Goal: Find specific page/section: Find specific page/section

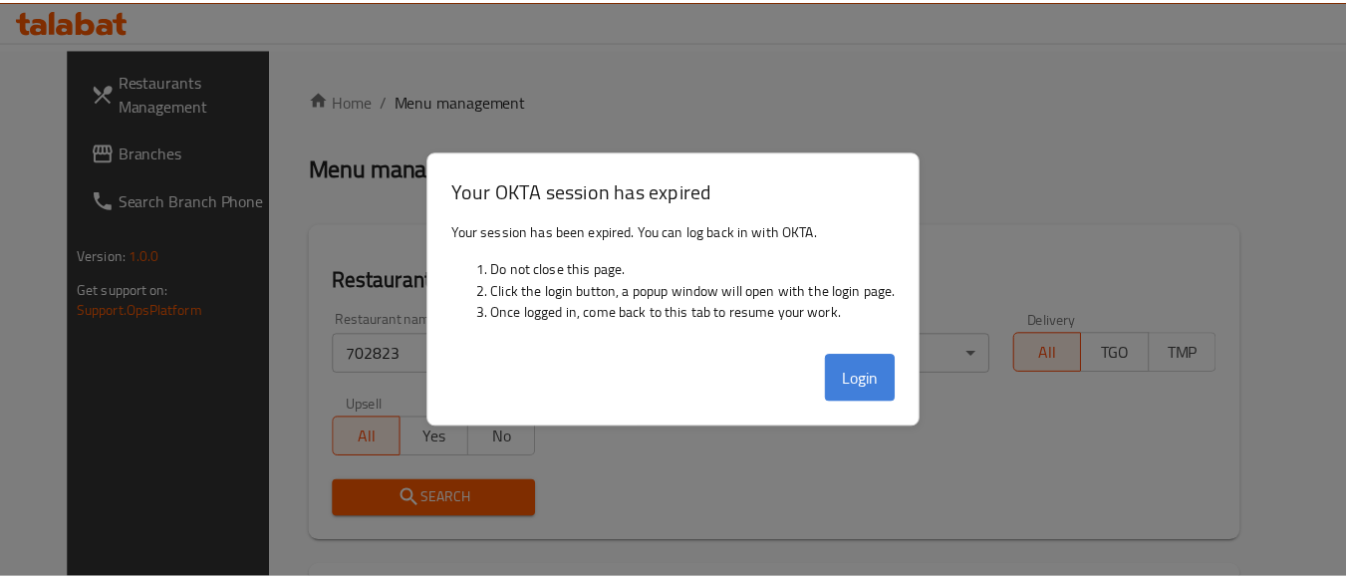
scroll to position [293, 0]
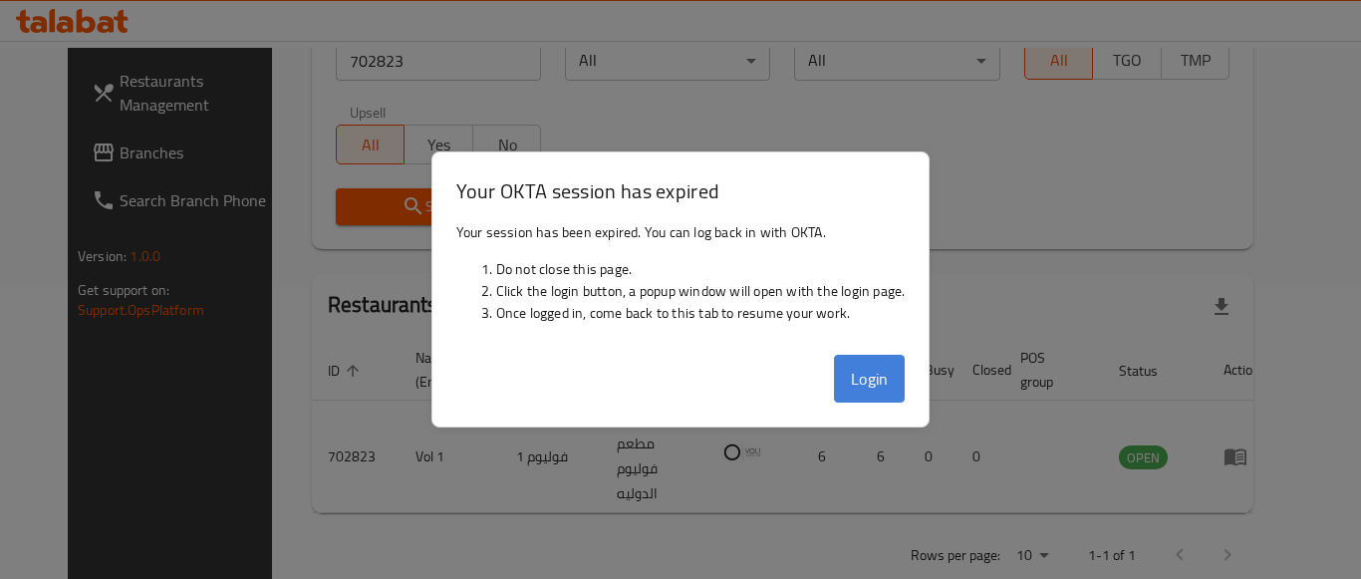
click at [866, 380] on button "Login" at bounding box center [870, 379] width 72 height 48
click at [876, 401] on button "Login" at bounding box center [870, 379] width 72 height 48
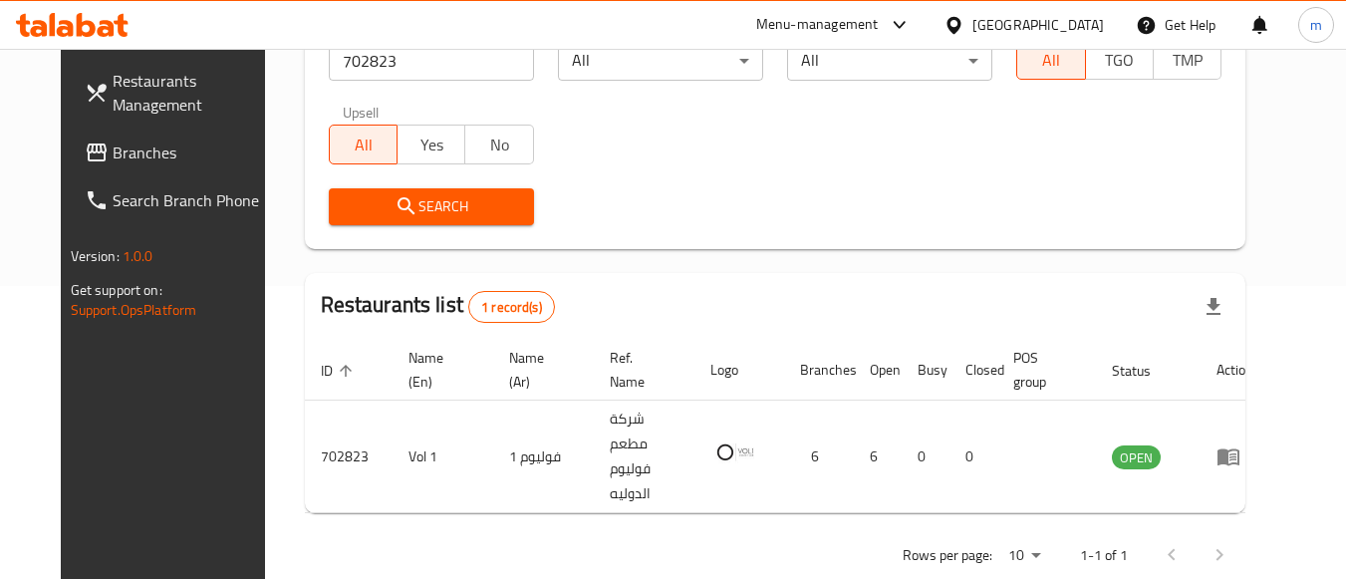
click at [1089, 28] on div "[GEOGRAPHIC_DATA]" at bounding box center [1038, 25] width 132 height 22
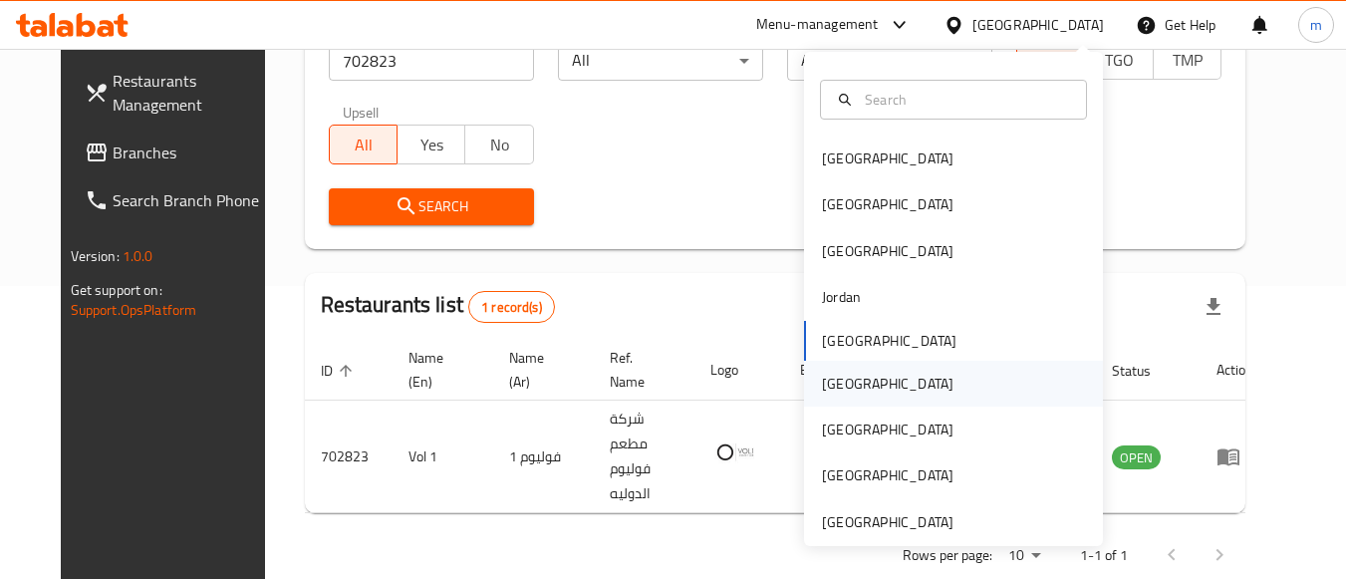
click at [912, 369] on div "[GEOGRAPHIC_DATA]" at bounding box center [953, 384] width 299 height 46
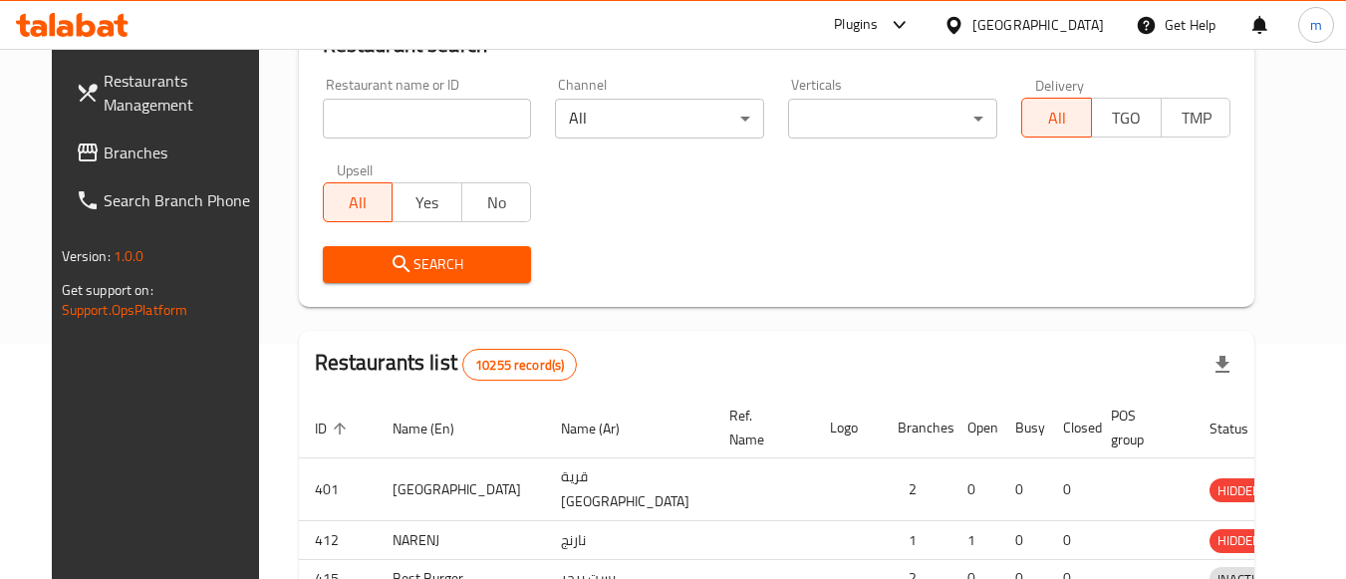
scroll to position [293, 0]
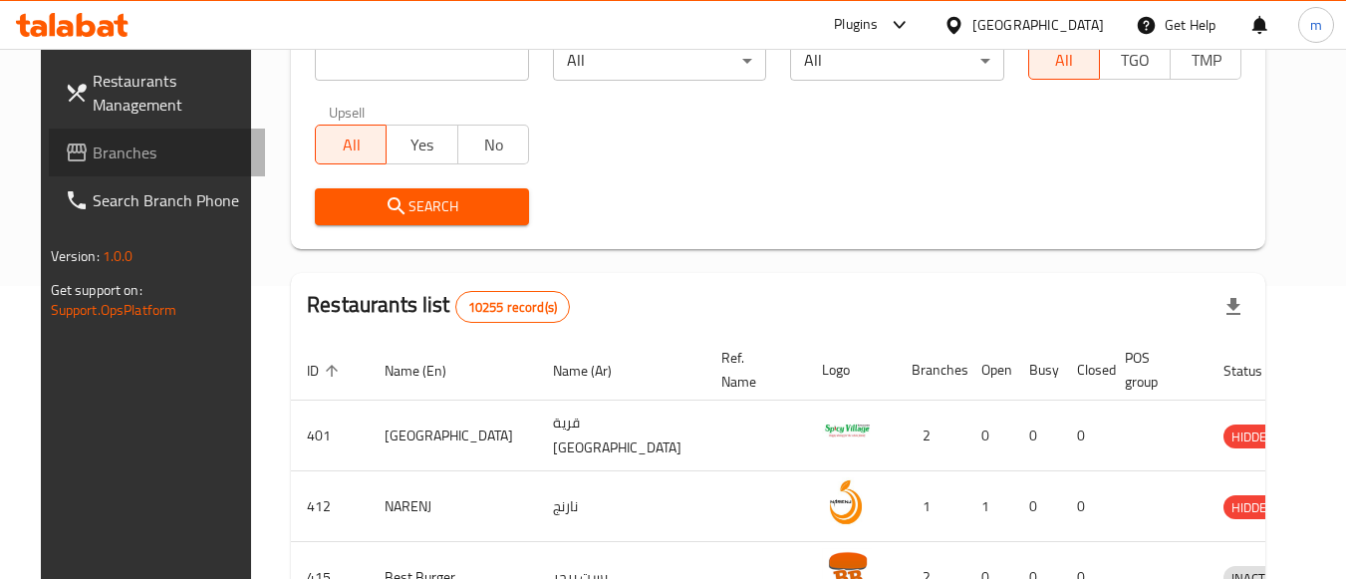
click at [93, 160] on span "Branches" at bounding box center [171, 152] width 157 height 24
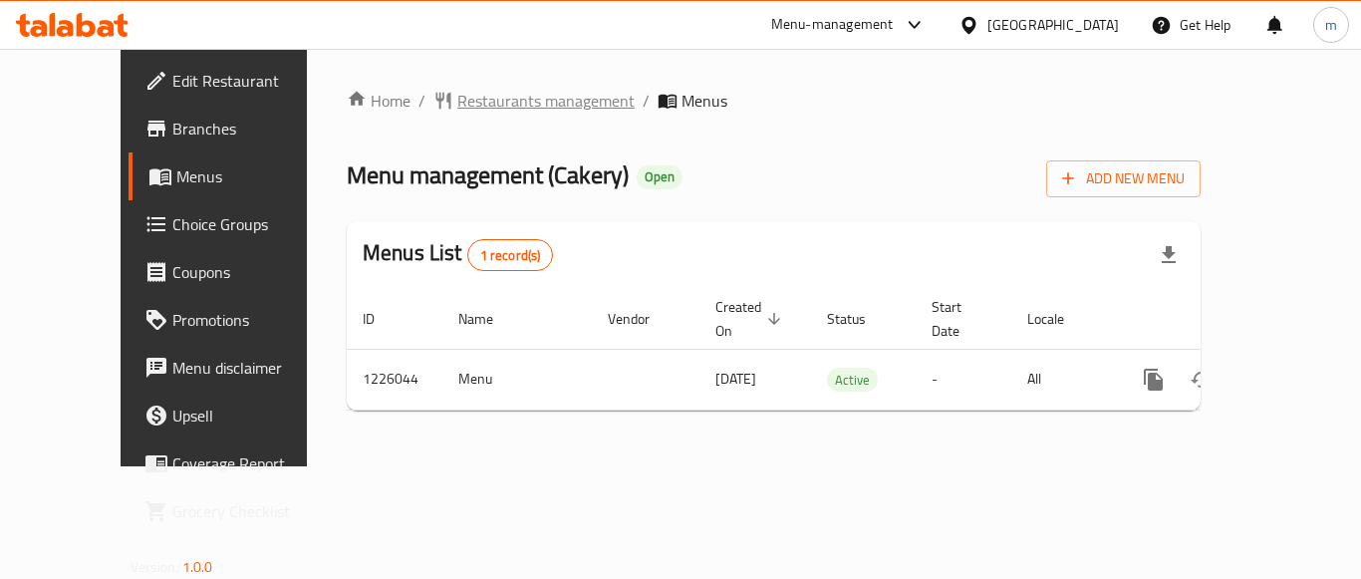
click at [464, 95] on span "Restaurants management" at bounding box center [545, 101] width 177 height 24
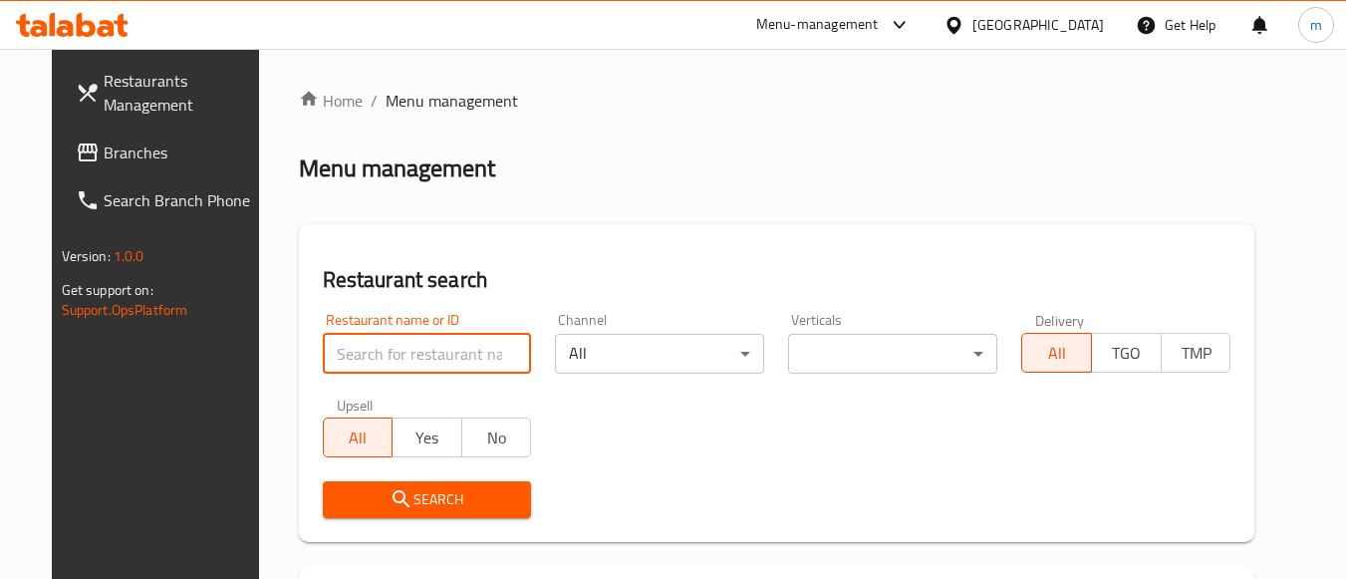
click at [378, 352] on input "search" at bounding box center [427, 354] width 209 height 40
paste input "675506"
type input "675506"
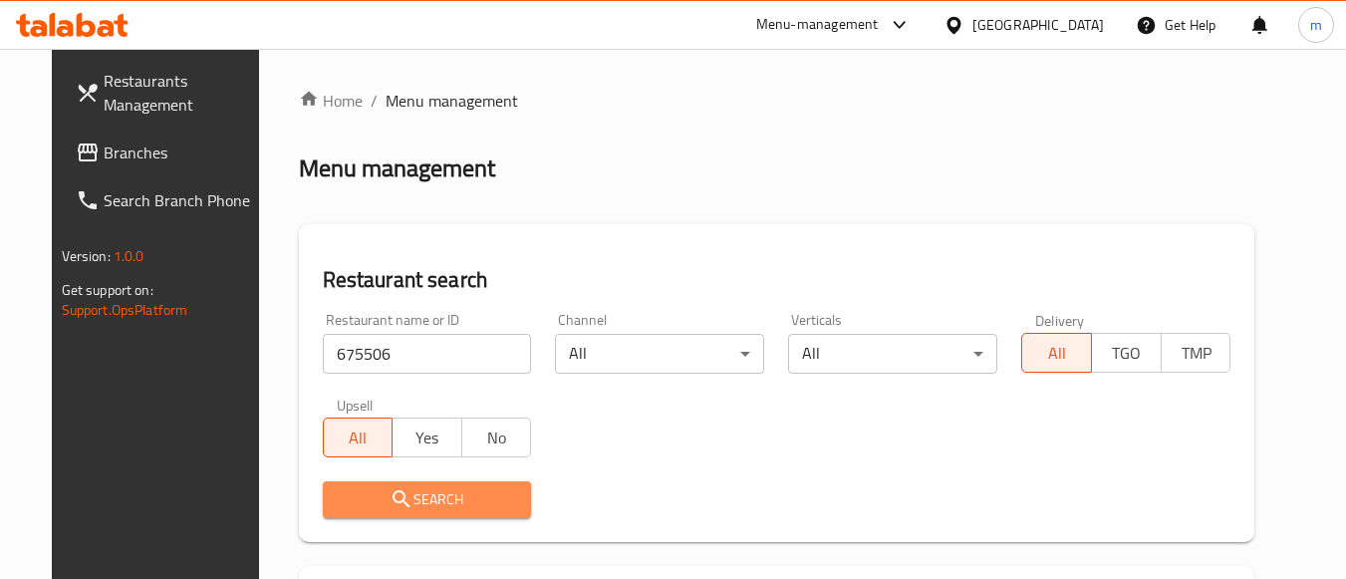
click at [378, 481] on button "Search" at bounding box center [427, 499] width 209 height 37
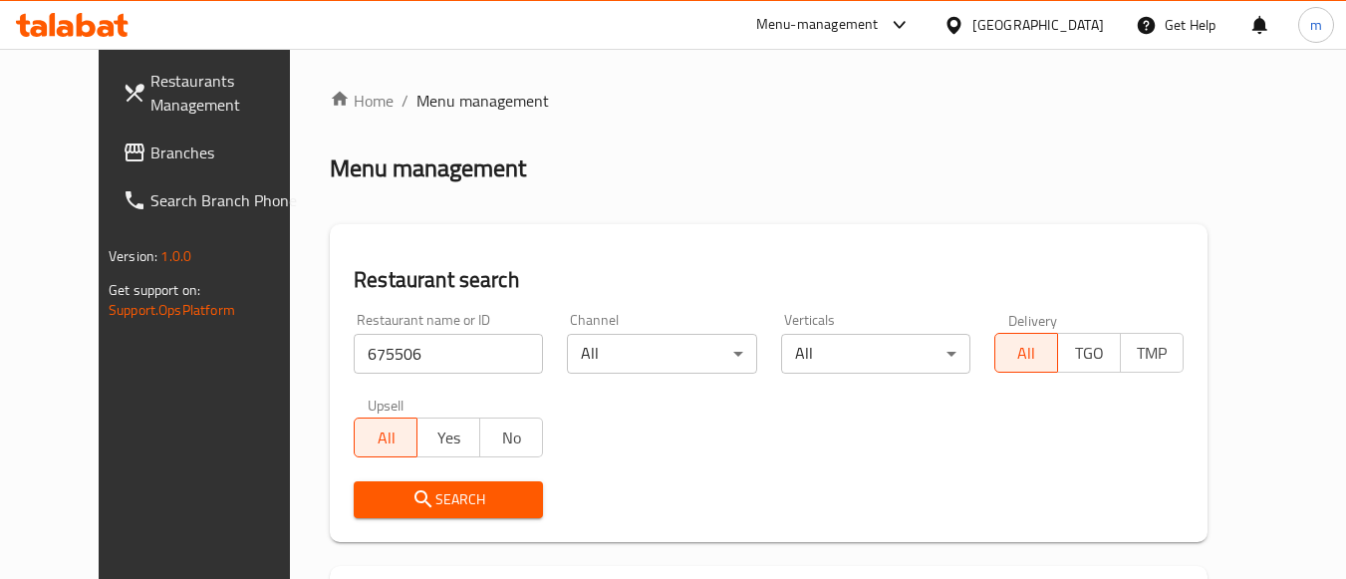
click at [1106, 32] on div "[GEOGRAPHIC_DATA]" at bounding box center [1023, 25] width 192 height 48
click at [1076, 27] on div "[GEOGRAPHIC_DATA]" at bounding box center [1038, 25] width 132 height 22
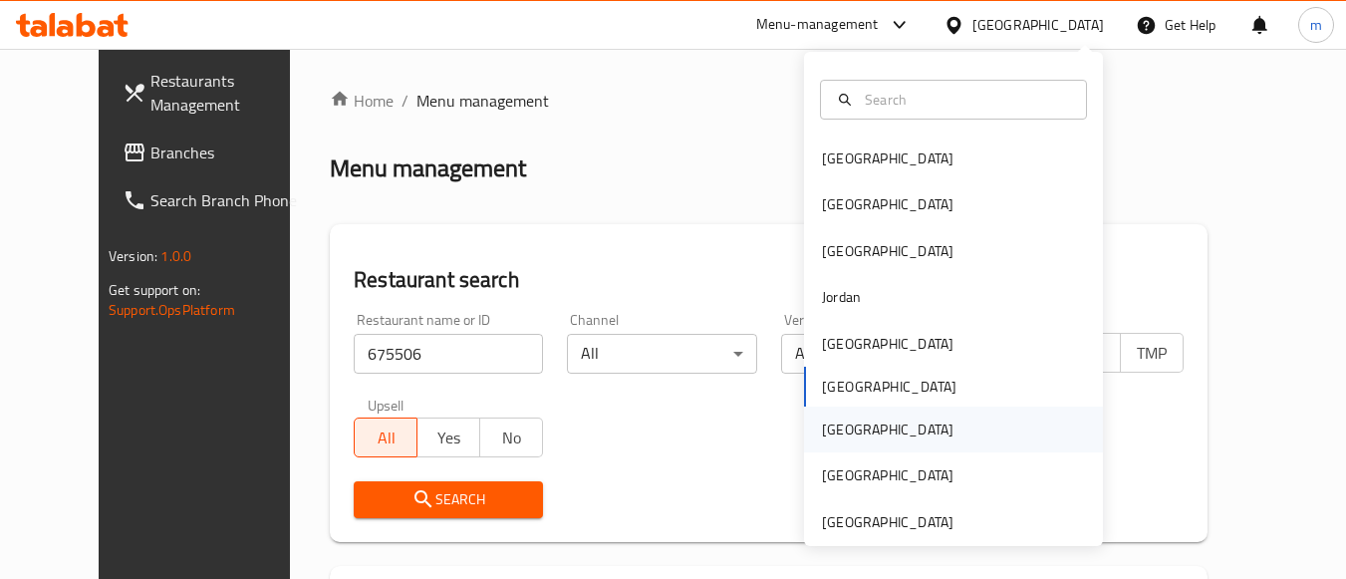
click at [910, 422] on div "[GEOGRAPHIC_DATA]" at bounding box center [953, 429] width 299 height 46
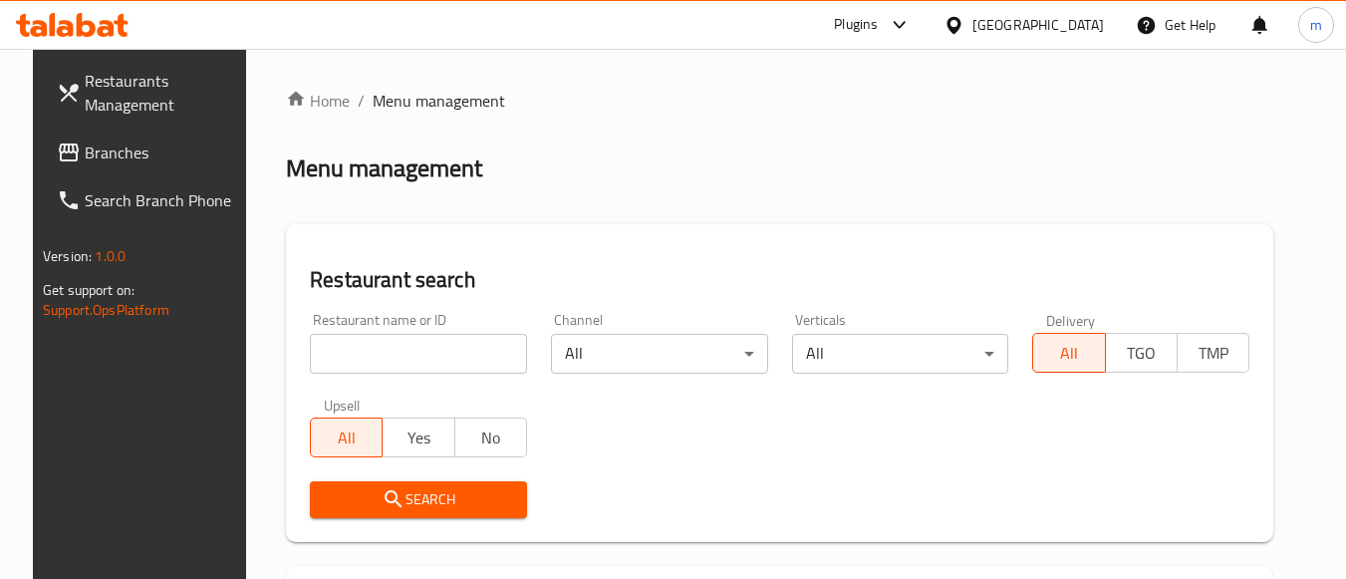
click at [141, 150] on span "Branches" at bounding box center [163, 152] width 157 height 24
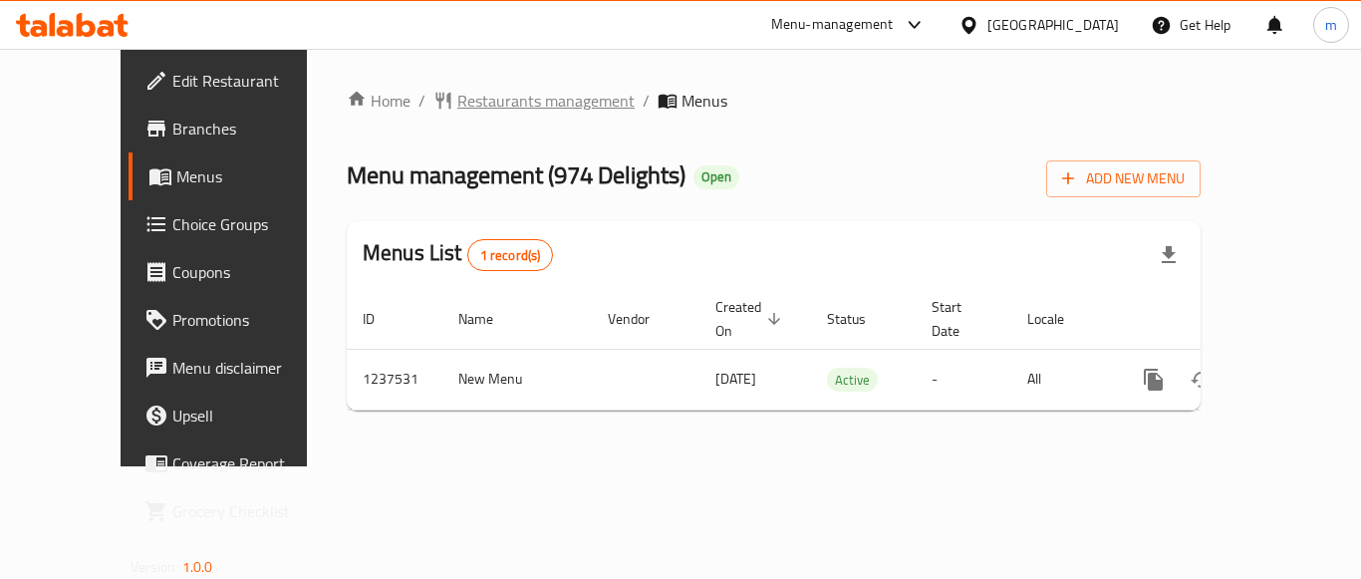
click at [457, 97] on span "Restaurants management" at bounding box center [545, 101] width 177 height 24
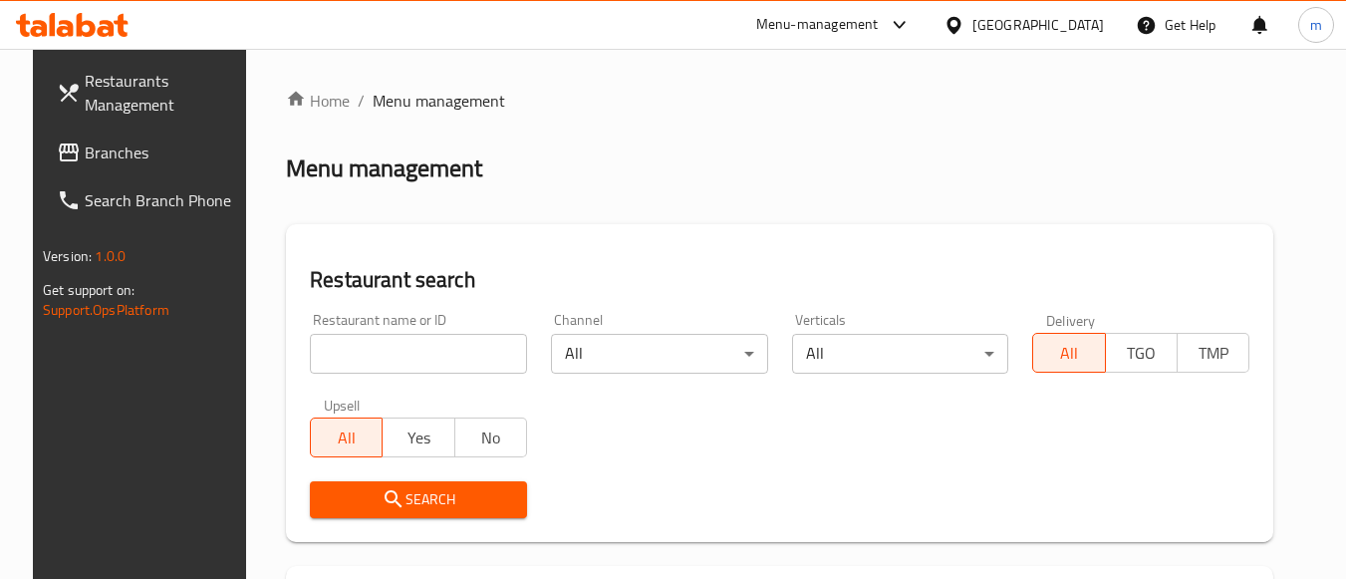
click at [353, 362] on input "search" at bounding box center [418, 354] width 217 height 40
paste input "679407"
type input "679407"
click at [395, 505] on span "Search" at bounding box center [418, 499] width 185 height 25
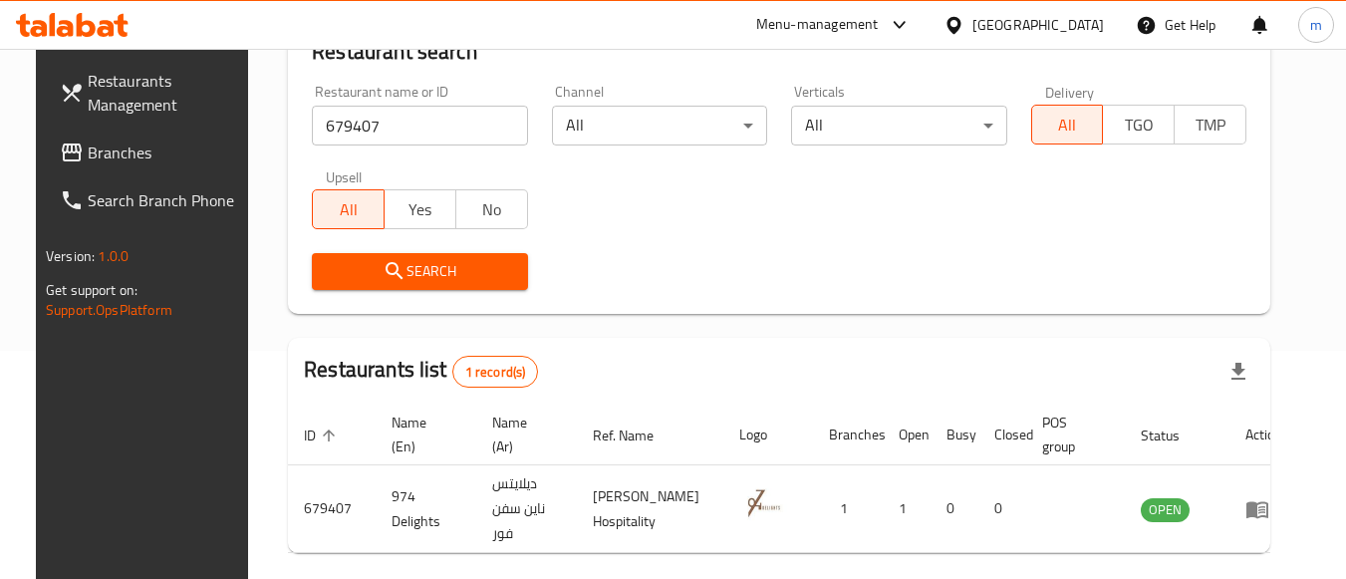
scroll to position [293, 0]
